Goal: Task Accomplishment & Management: Use online tool/utility

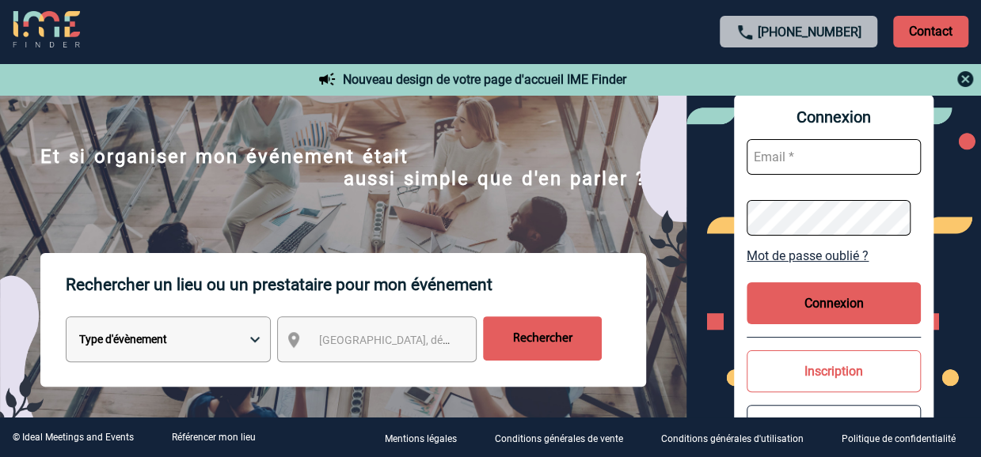
scroll to position [158, 0]
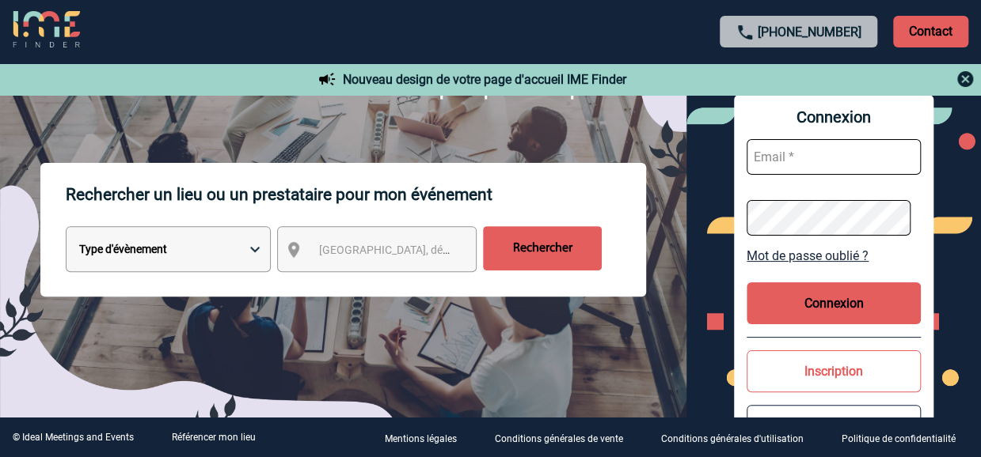
click at [255, 254] on select "Type d'évènement Séminaire avec nuitée Réunion Repas de groupe Team Building & …" at bounding box center [168, 249] width 205 height 46
select select "4"
click at [66, 228] on select "Type d'évènement Séminaire avec nuitée Réunion Repas de groupe Team Building & …" at bounding box center [168, 249] width 205 height 46
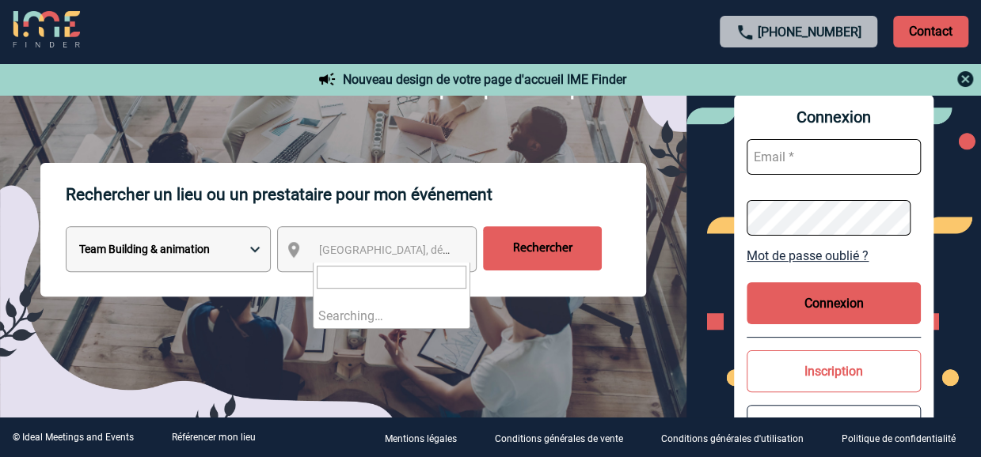
click at [400, 256] on span "[GEOGRAPHIC_DATA], département, région..." at bounding box center [429, 250] width 220 height 13
click at [395, 271] on body "[PHONE_NUMBER] Contact Contact Nouveau design de votre page d'accueil IME Finde…" at bounding box center [490, 70] width 981 height 457
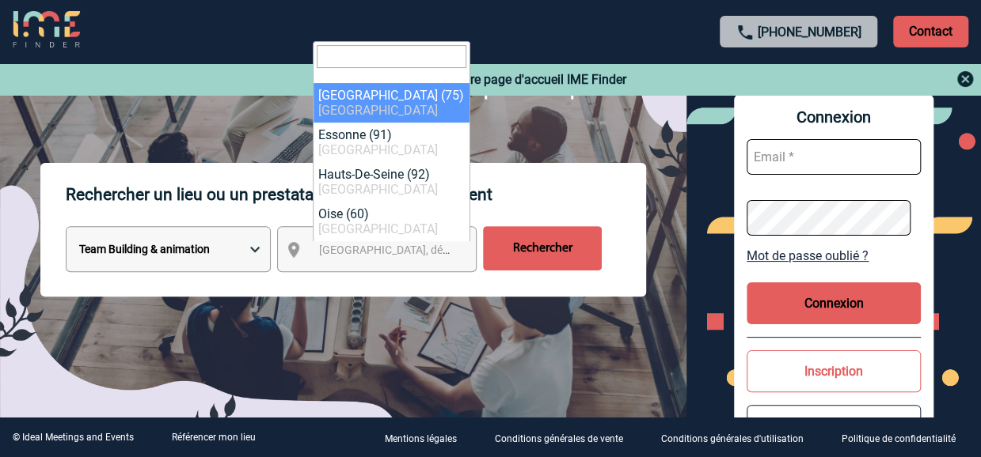
select select "3"
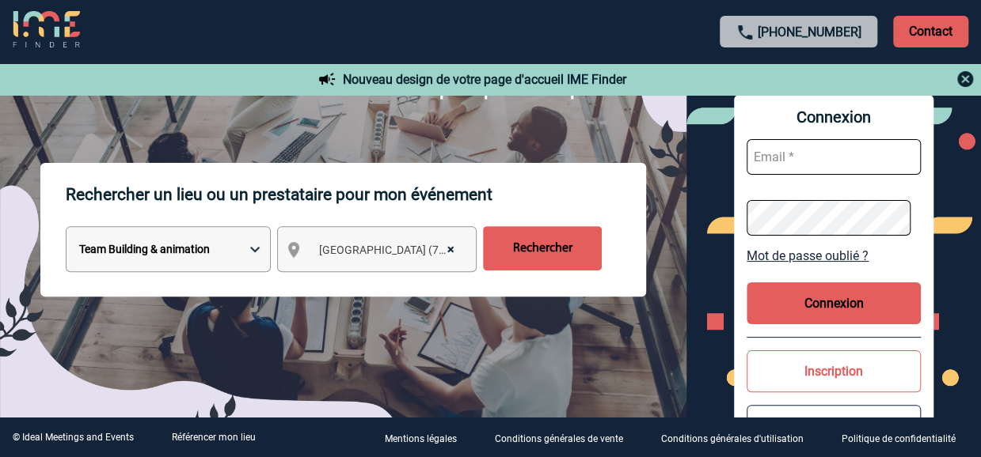
click at [560, 243] on input "Rechercher" at bounding box center [542, 248] width 119 height 44
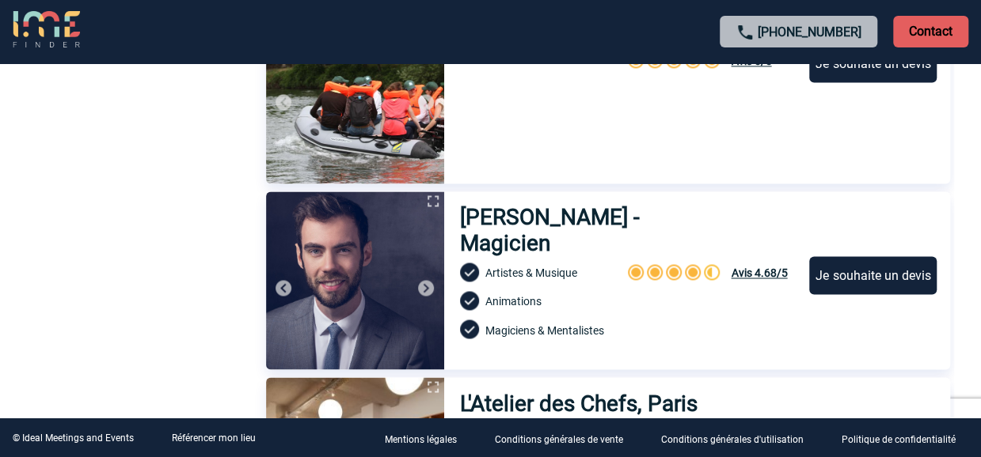
scroll to position [1187, 0]
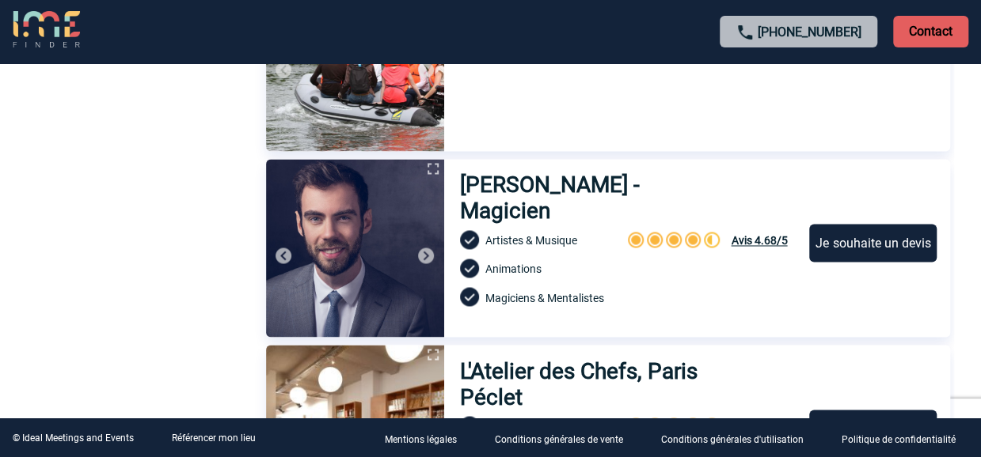
click at [428, 253] on img at bounding box center [425, 255] width 19 height 19
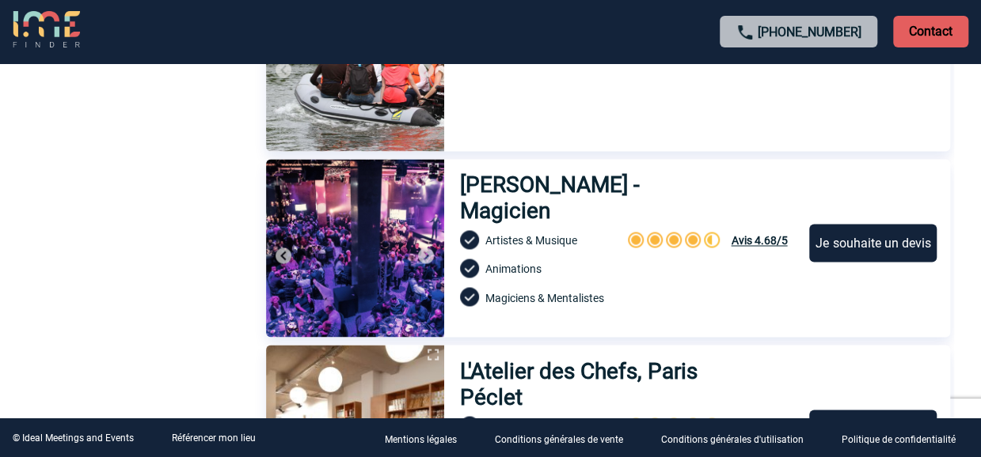
click at [426, 254] on img at bounding box center [425, 255] width 19 height 19
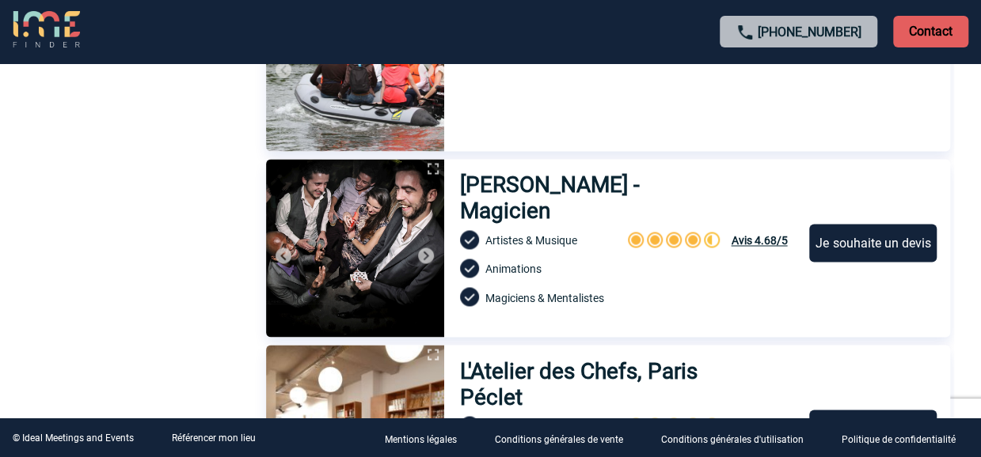
click at [426, 254] on img at bounding box center [425, 255] width 19 height 19
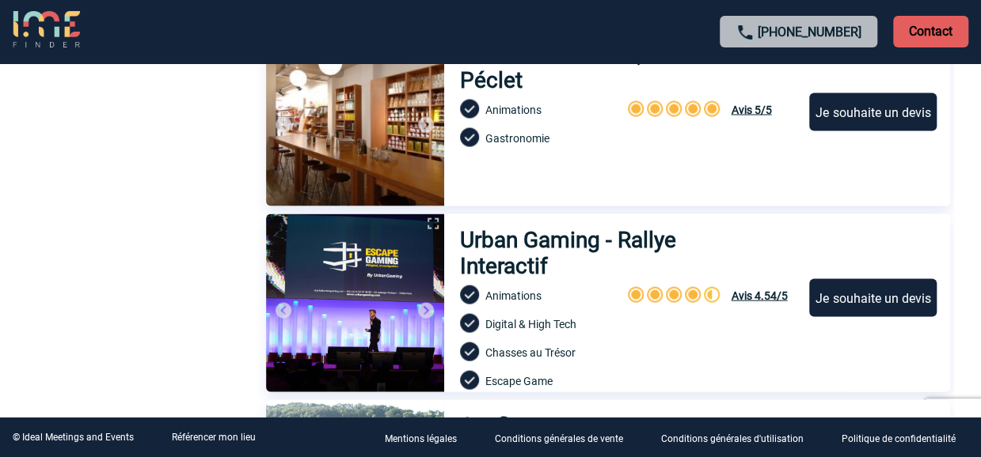
scroll to position [1583, 0]
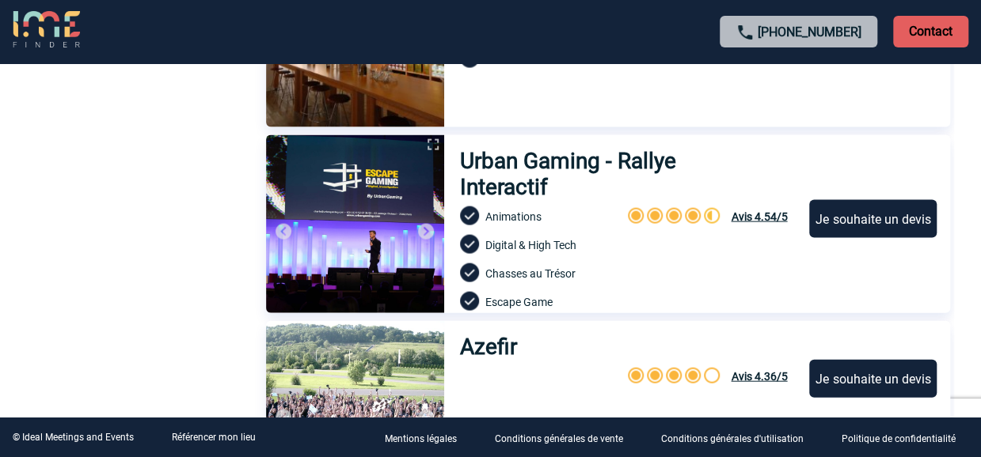
click at [425, 231] on img at bounding box center [425, 231] width 19 height 19
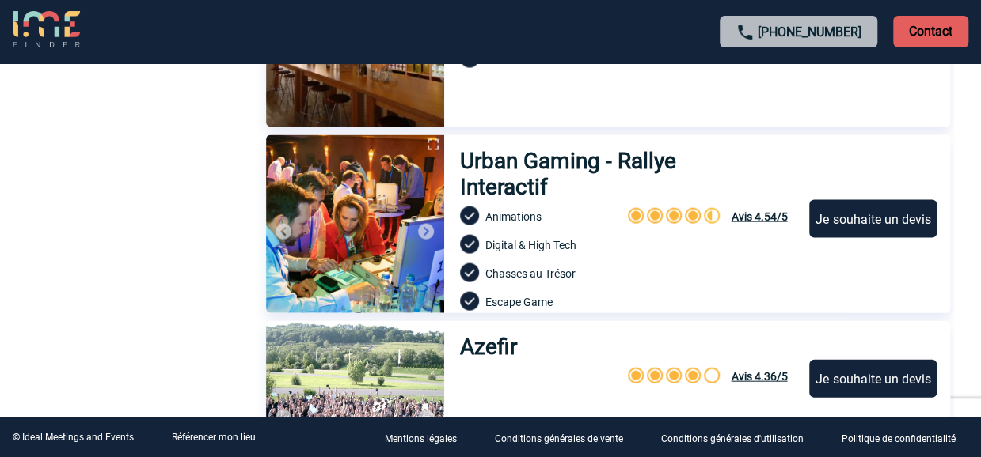
click at [425, 231] on img at bounding box center [425, 231] width 19 height 19
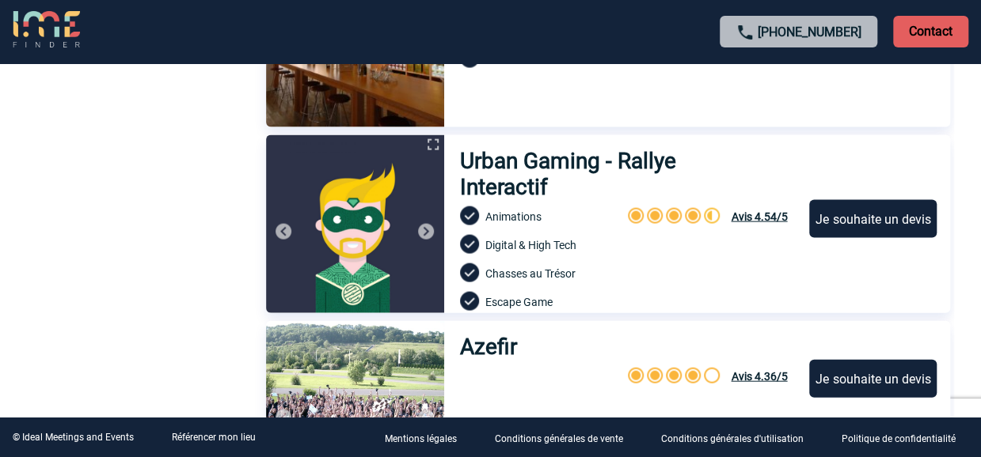
click at [425, 231] on img at bounding box center [425, 231] width 19 height 19
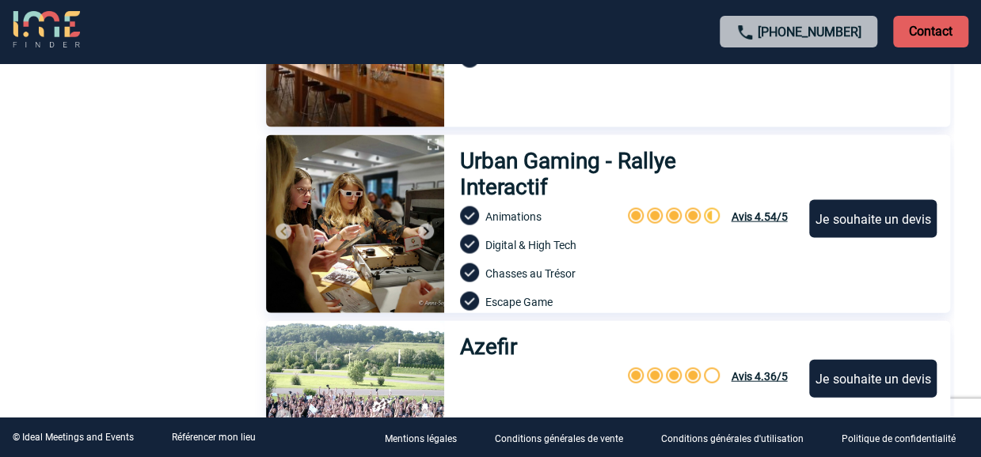
click at [425, 231] on img at bounding box center [425, 231] width 19 height 19
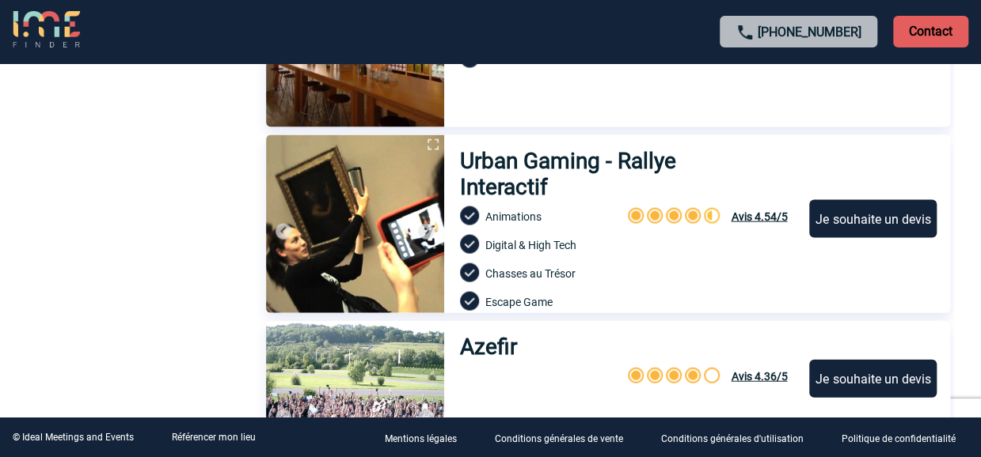
click at [425, 231] on img at bounding box center [425, 231] width 19 height 19
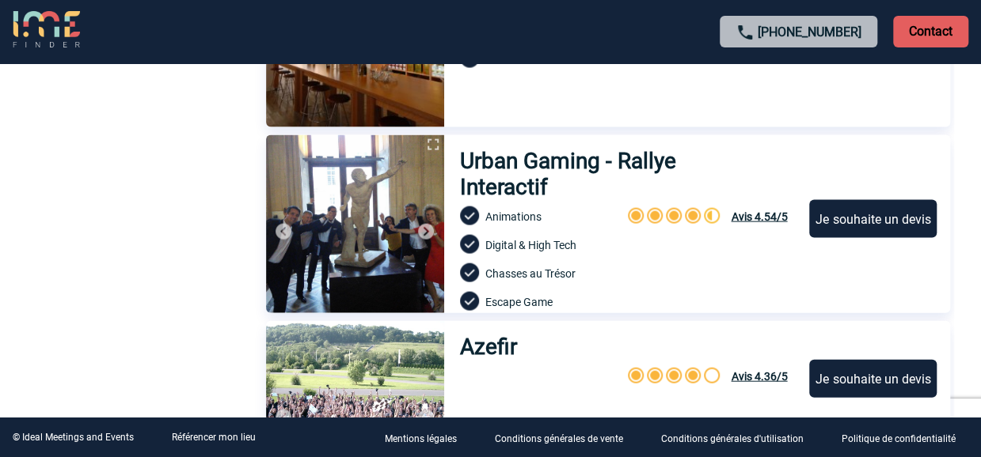
click at [425, 231] on img at bounding box center [425, 231] width 19 height 19
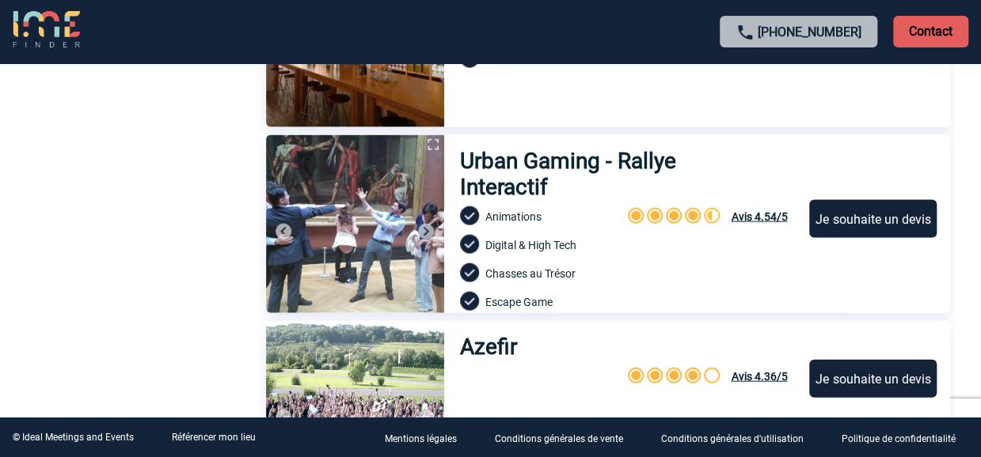
click at [425, 231] on img at bounding box center [425, 231] width 19 height 19
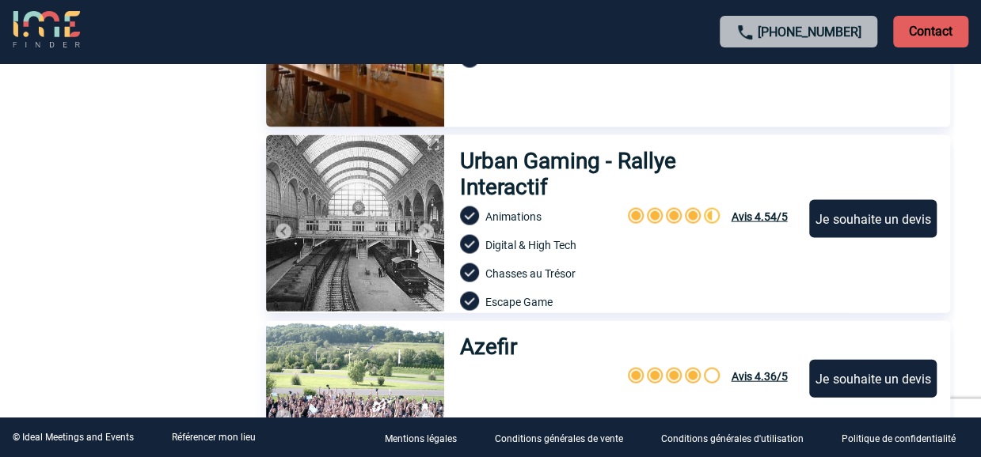
click at [425, 231] on img at bounding box center [425, 231] width 19 height 19
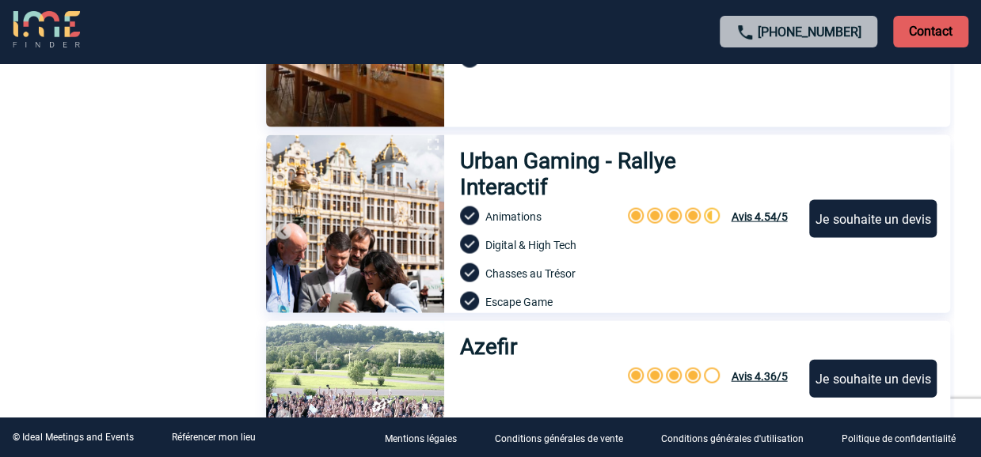
click at [425, 231] on img at bounding box center [425, 231] width 19 height 19
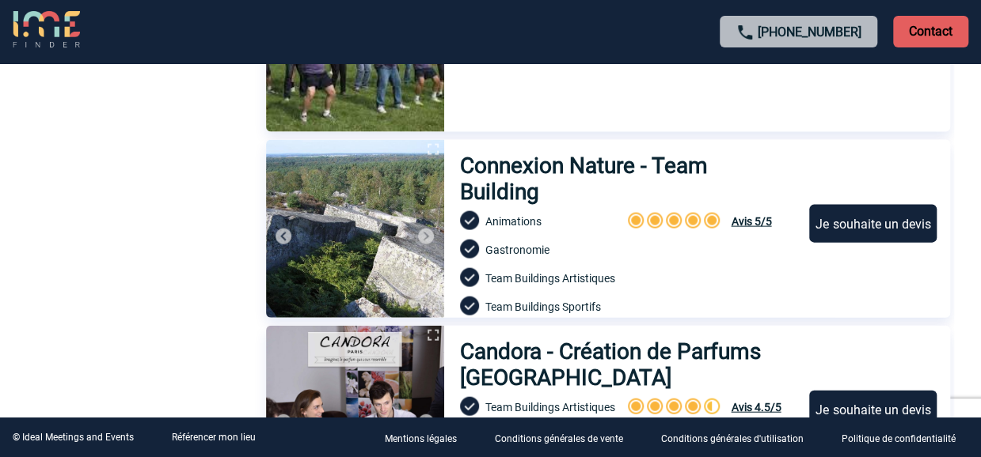
scroll to position [4590, 0]
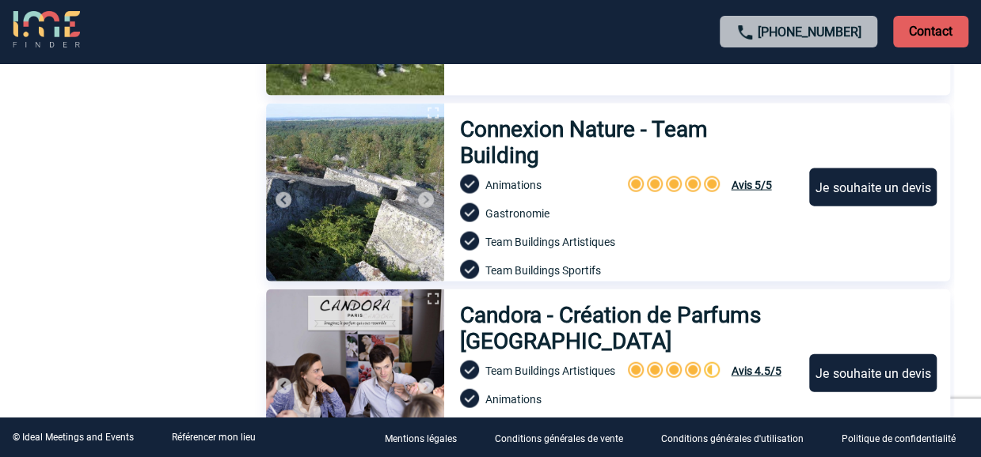
click at [429, 197] on img at bounding box center [425, 200] width 19 height 19
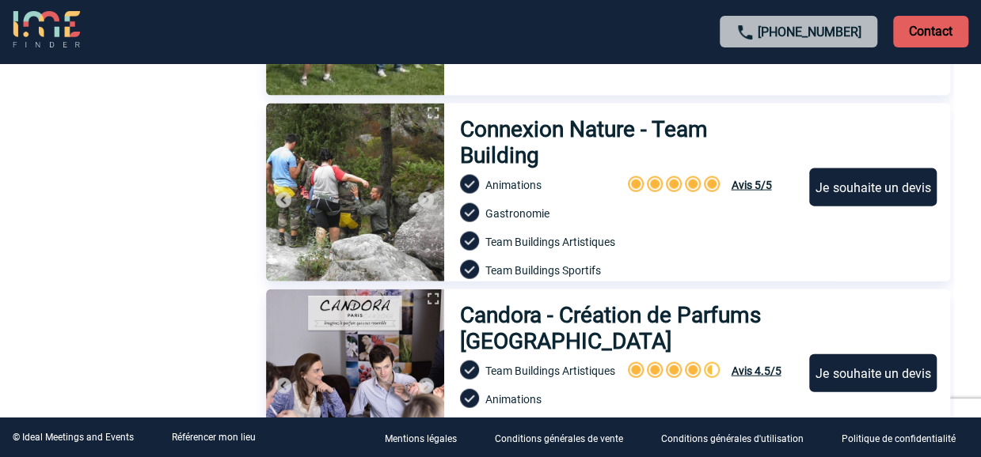
click at [429, 197] on img at bounding box center [425, 200] width 19 height 19
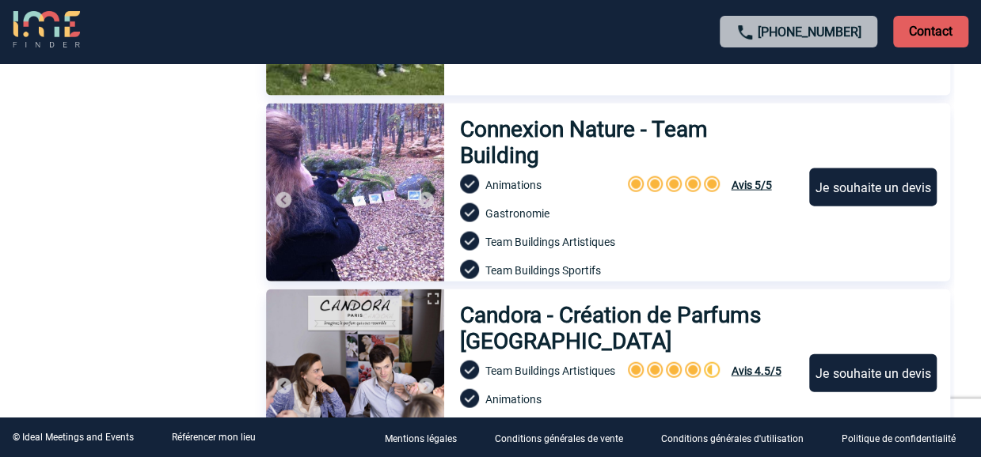
click at [427, 199] on img at bounding box center [425, 200] width 19 height 19
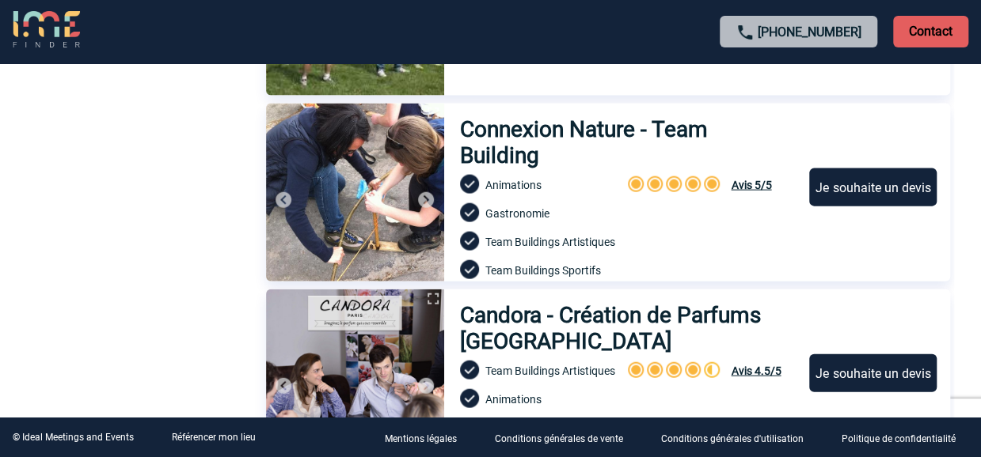
click at [427, 199] on img at bounding box center [425, 200] width 19 height 19
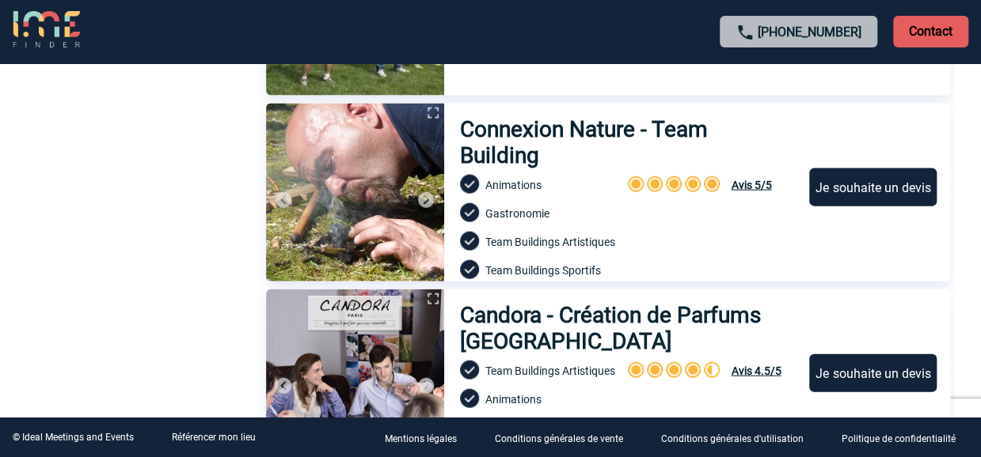
click at [427, 199] on img at bounding box center [425, 200] width 19 height 19
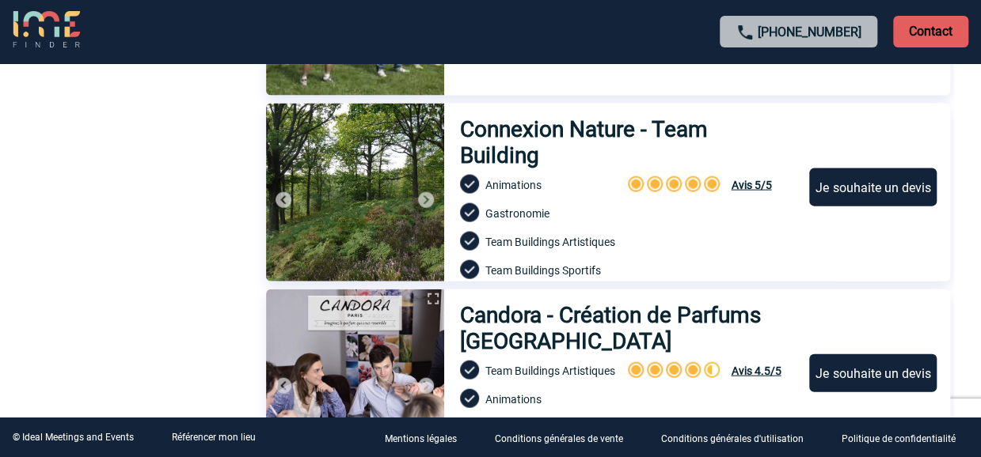
click at [427, 199] on img at bounding box center [425, 200] width 19 height 19
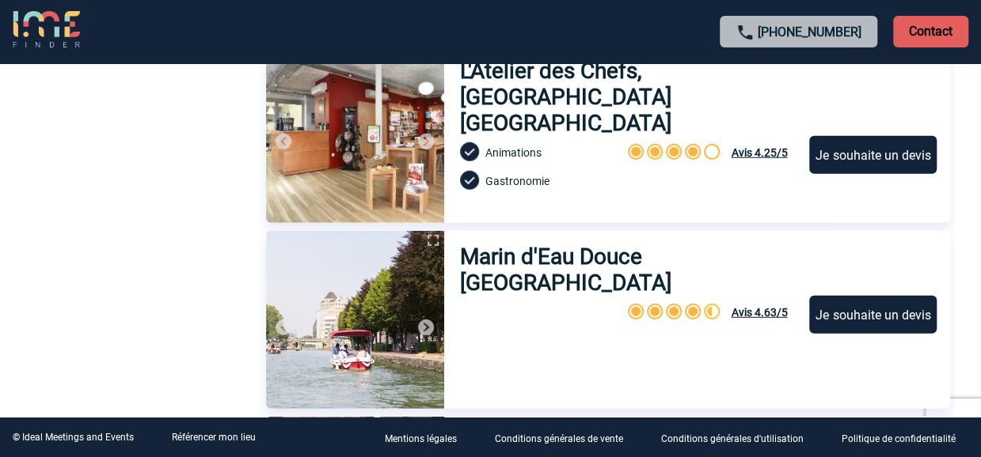
scroll to position [5065, 0]
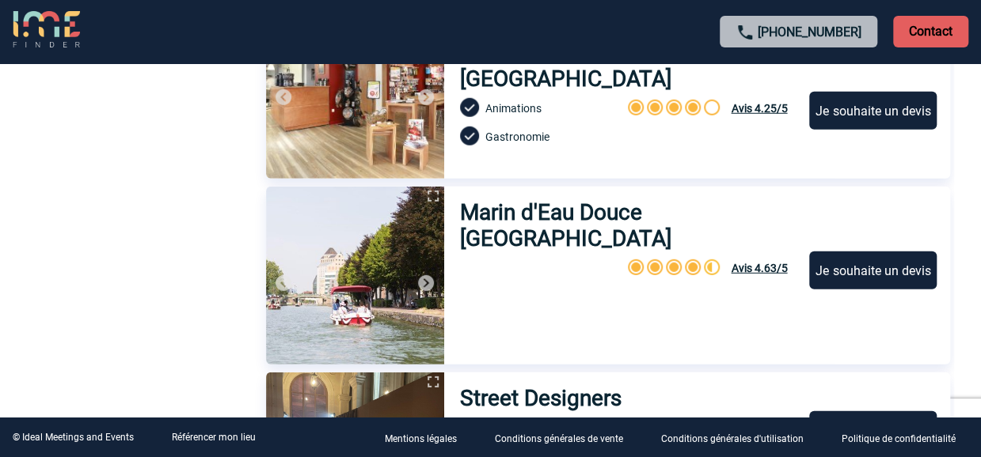
click at [425, 283] on img at bounding box center [425, 283] width 19 height 19
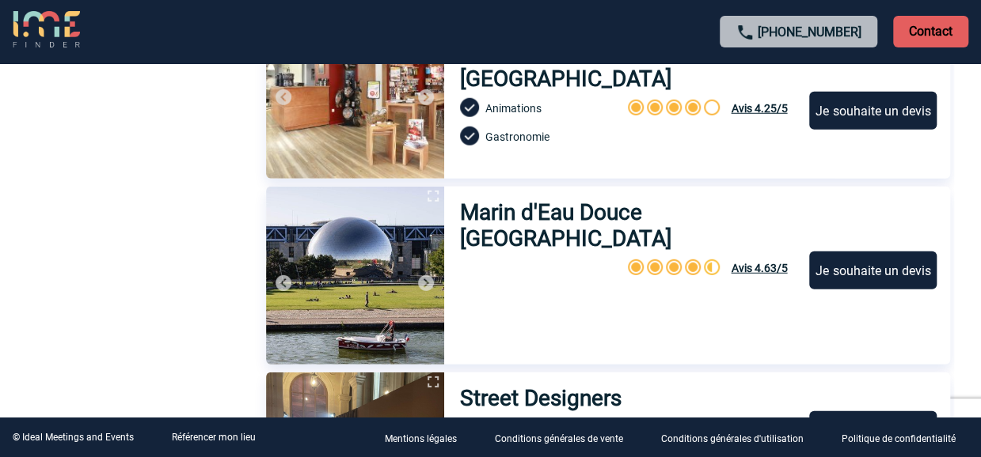
click at [425, 283] on img at bounding box center [425, 283] width 19 height 19
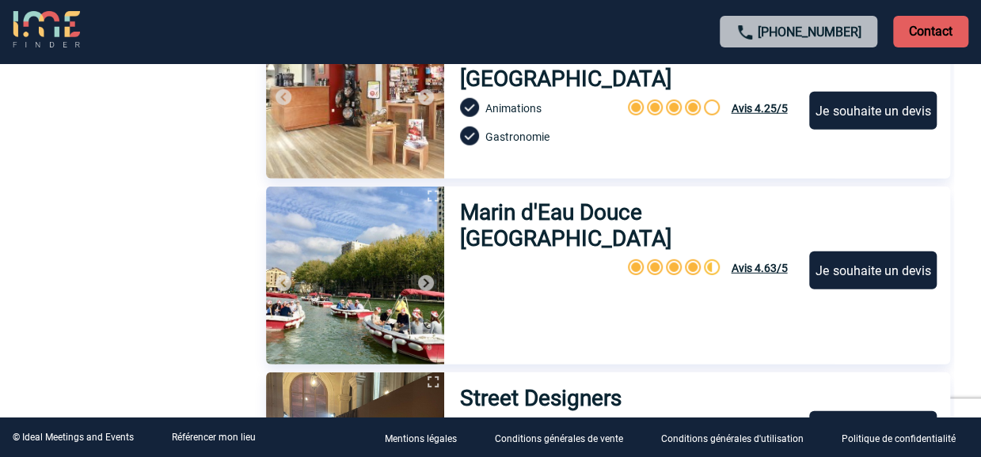
click at [868, 252] on div "Je souhaite un devis" at bounding box center [872, 271] width 127 height 38
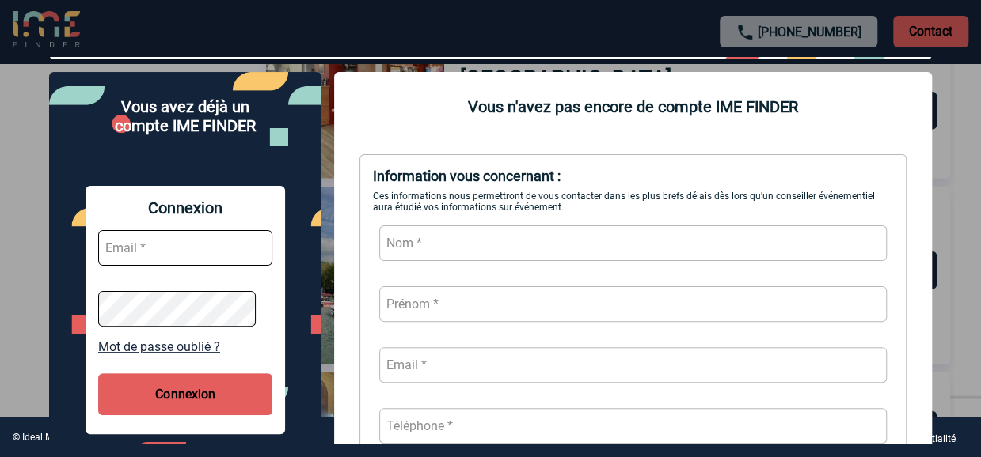
scroll to position [0, 0]
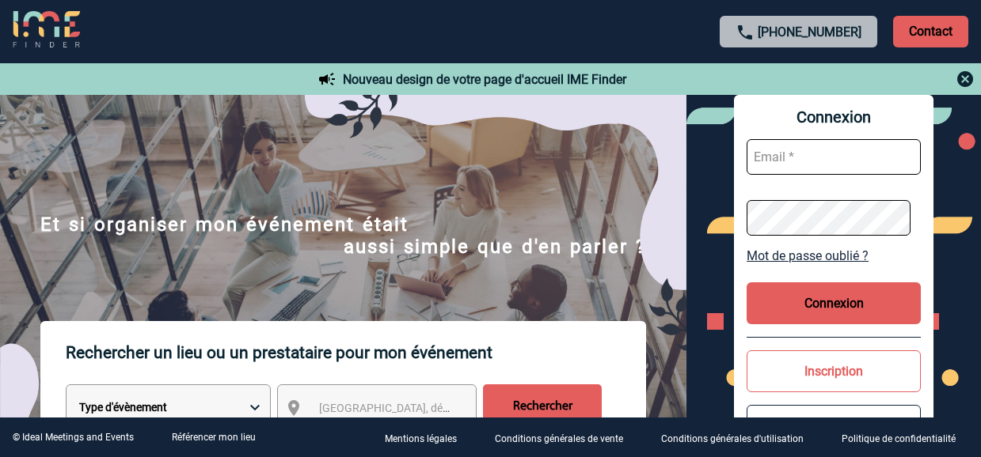
scroll to position [158, 0]
